Goal: Transaction & Acquisition: Subscribe to service/newsletter

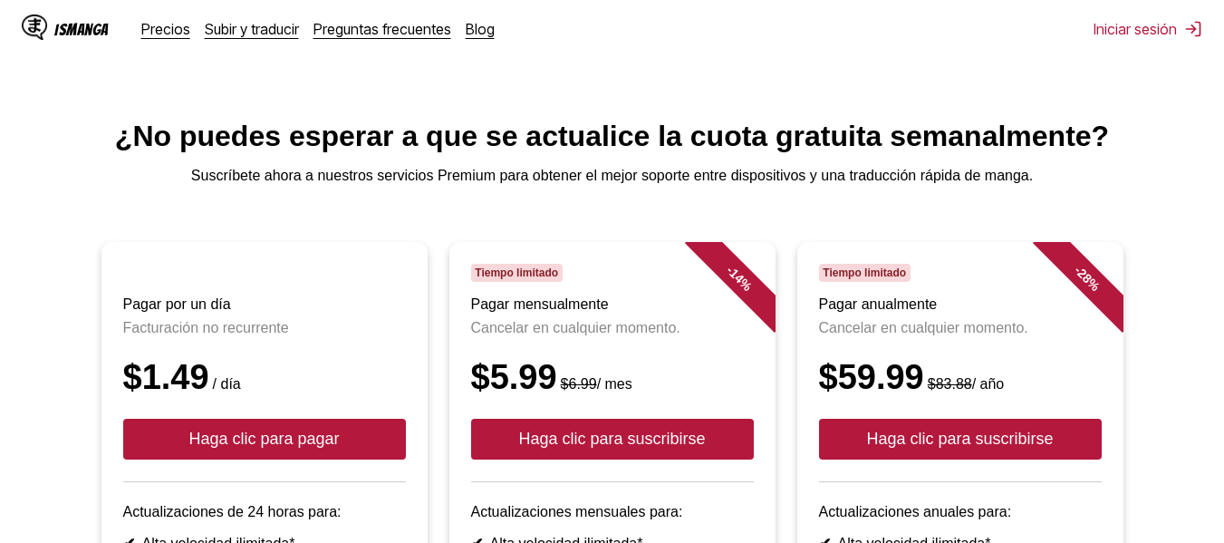
click at [629, 142] on font "¿No puedes esperar a que se actualice la cuota gratuita semanalmente?" at bounding box center [612, 136] width 994 height 33
click at [531, 168] on main "¿No puedes esperar a que se actualice la cuota gratuita semanalmente? Suscríbet…" at bounding box center [612, 522] width 1224 height 805
click at [628, 183] on font "Suscríbete ahora a nuestros servicios Premium para obtener el mejor soporte ent…" at bounding box center [611, 175] width 841 height 15
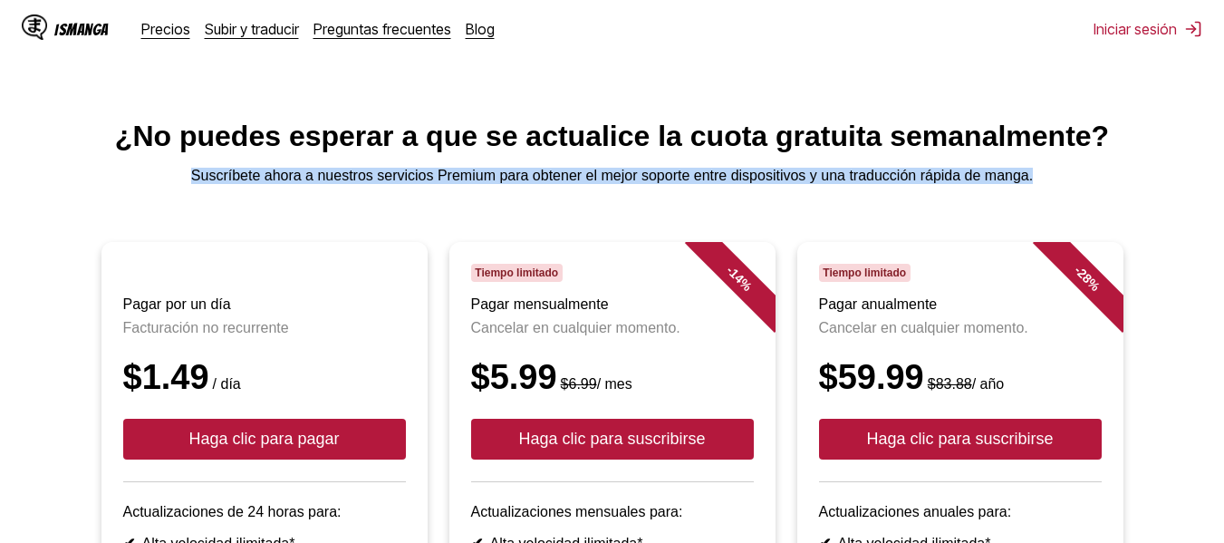
click at [628, 183] on font "Suscríbete ahora a nuestros servicios Premium para obtener el mejor soporte ent…" at bounding box center [611, 175] width 841 height 15
click at [629, 183] on font "Suscríbete ahora a nuestros servicios Premium para obtener el mejor soporte ent…" at bounding box center [611, 175] width 841 height 15
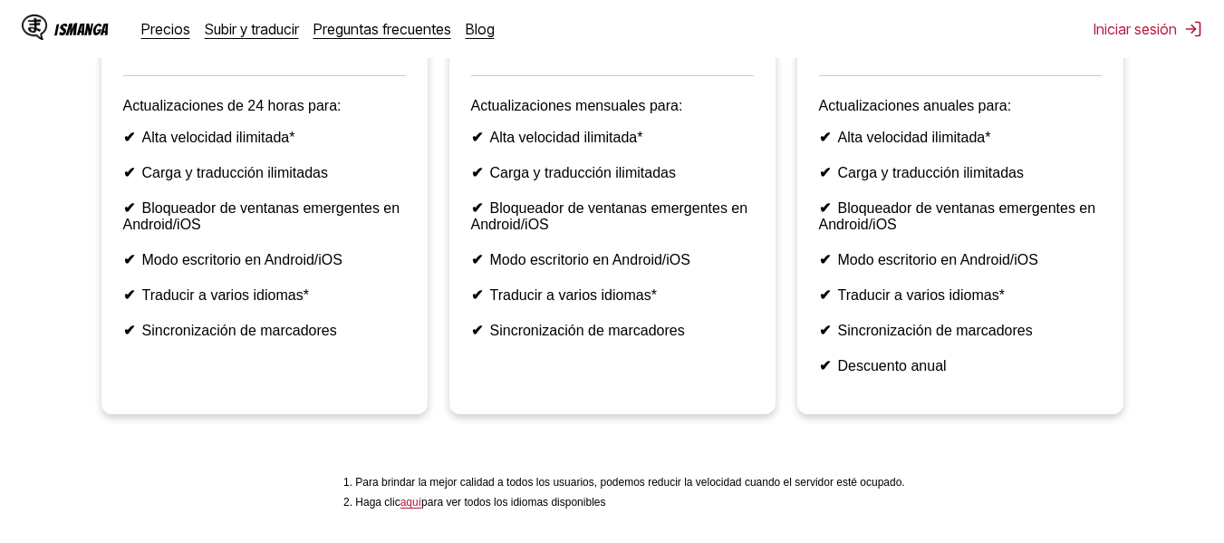
scroll to position [362, 0]
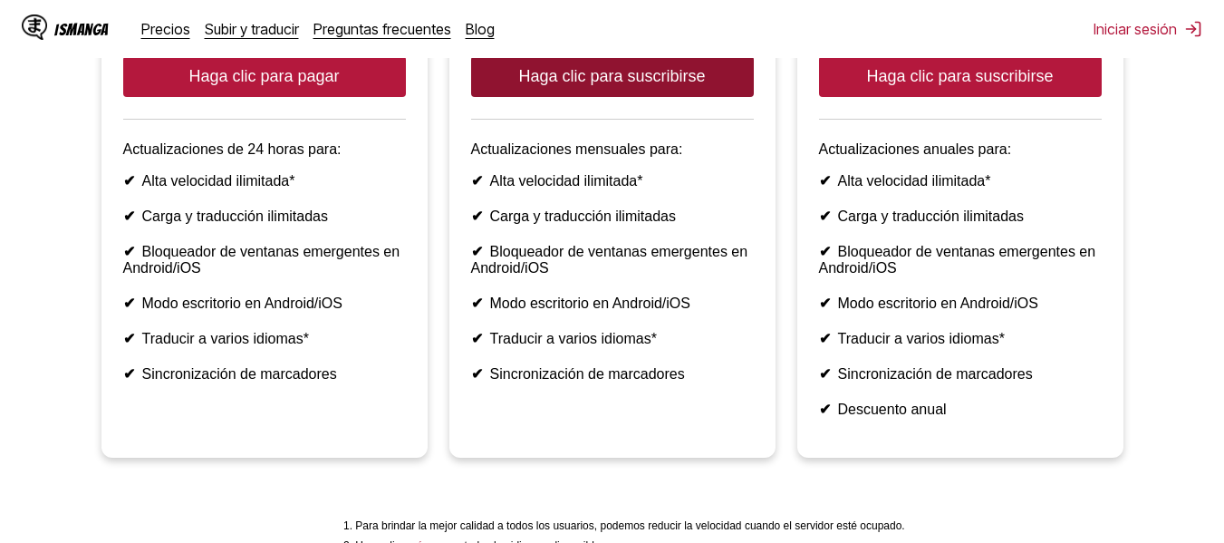
click at [611, 87] on button "Haga clic para suscribirse" at bounding box center [612, 76] width 283 height 41
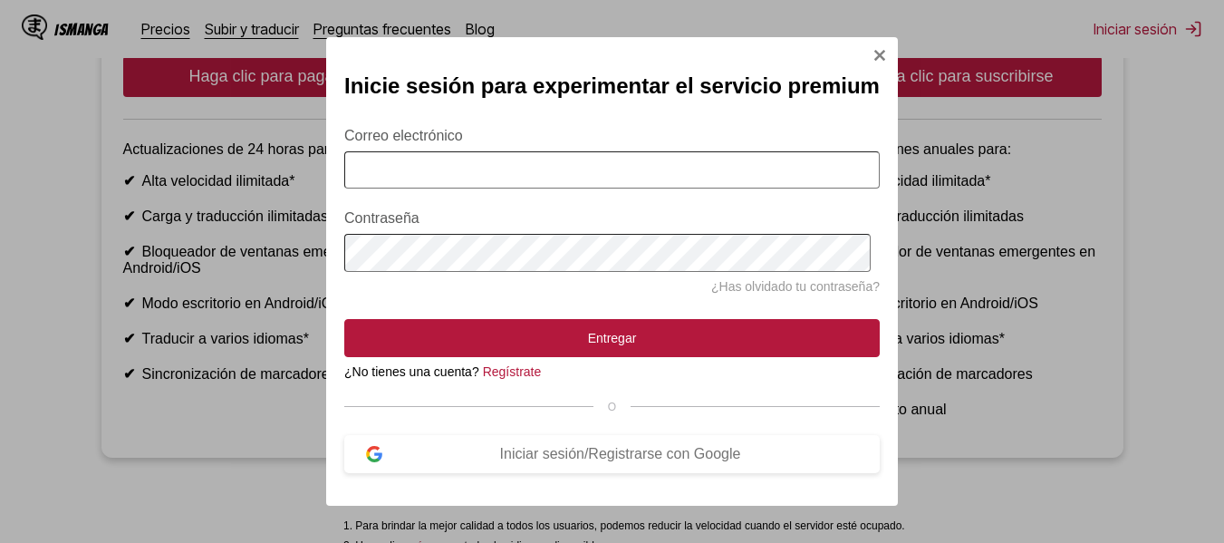
click at [868, 73] on font "Inicie sesión para experimentar el servicio premium" at bounding box center [611, 85] width 535 height 24
click at [877, 53] on img "Modal de inicio de sesión" at bounding box center [879, 55] width 14 height 14
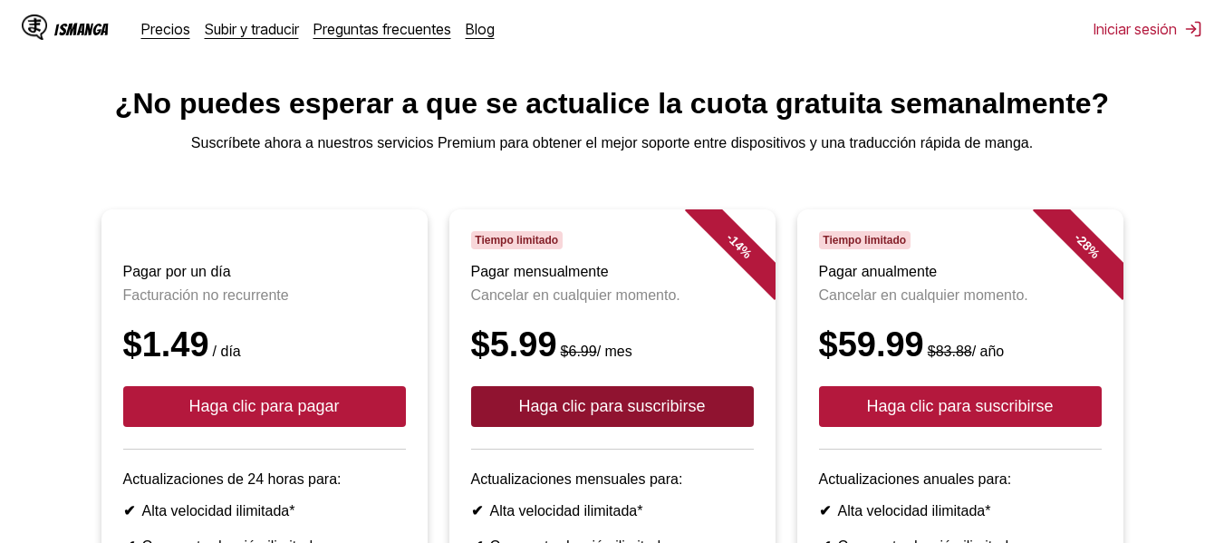
scroll to position [0, 0]
